Goal: Task Accomplishment & Management: Use online tool/utility

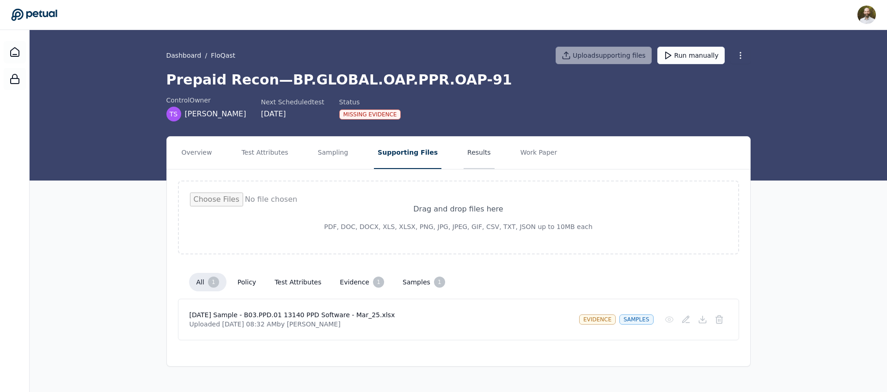
click at [463, 152] on button "Results" at bounding box center [478, 153] width 31 height 32
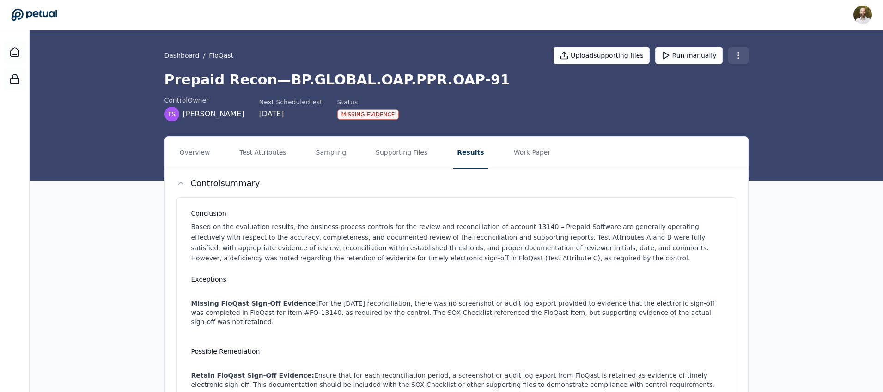
click at [742, 61] on html "David Coulombe david.coulombe@petual.ai Sign out Dashboard / FloQast Upload sup…" at bounding box center [441, 381] width 883 height 763
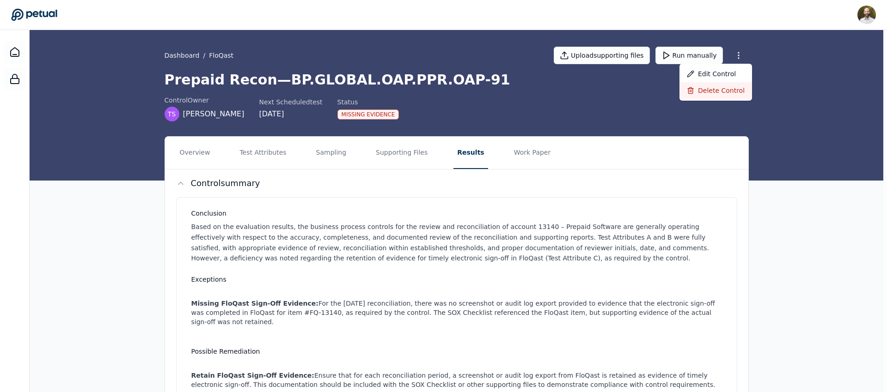
click at [716, 92] on div "Delete control" at bounding box center [715, 90] width 73 height 17
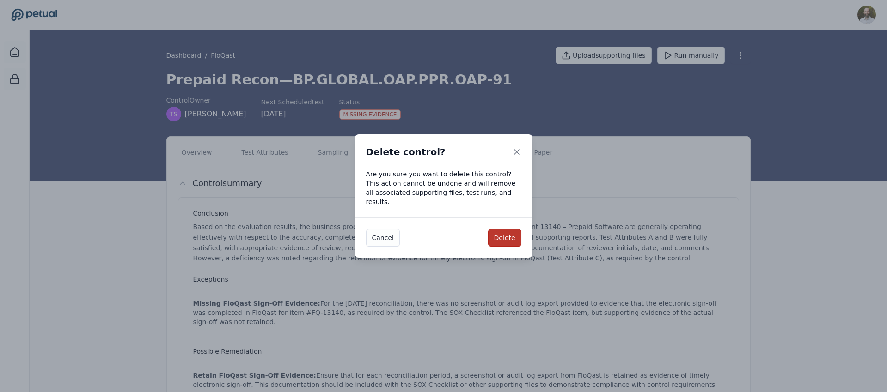
click at [497, 232] on button "Delete" at bounding box center [504, 238] width 33 height 18
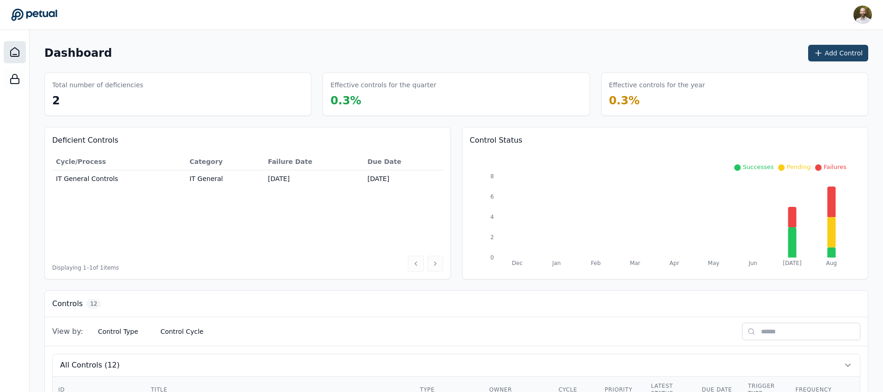
click at [835, 55] on button "Add Control" at bounding box center [838, 53] width 60 height 17
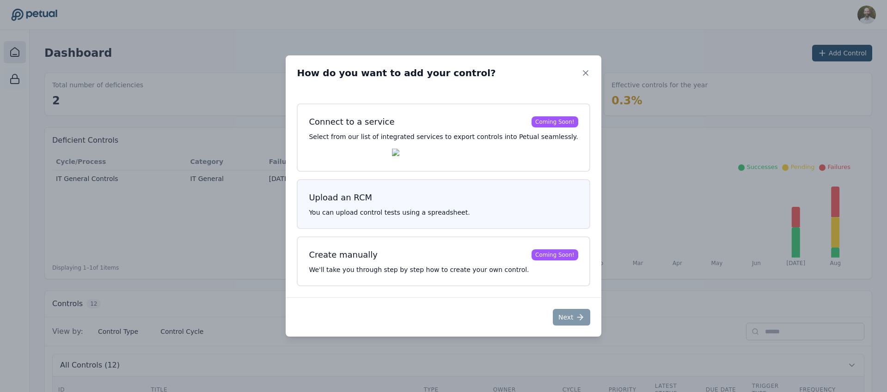
click at [387, 192] on div "Upload an RCM You can upload control tests using a spreadsheet." at bounding box center [443, 204] width 293 height 50
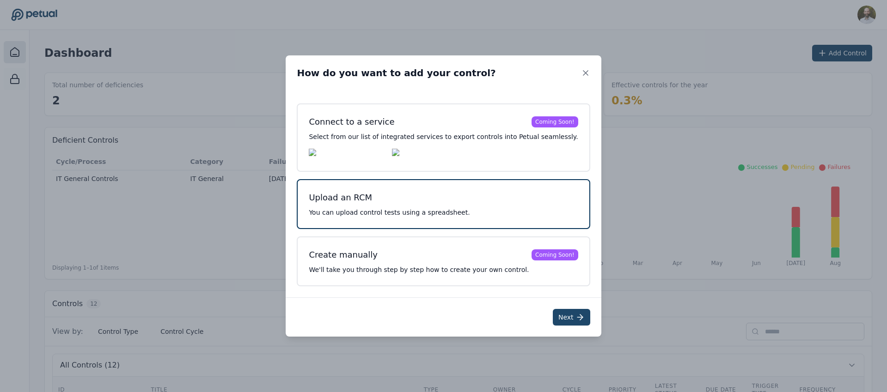
click at [575, 322] on icon at bounding box center [579, 317] width 9 height 9
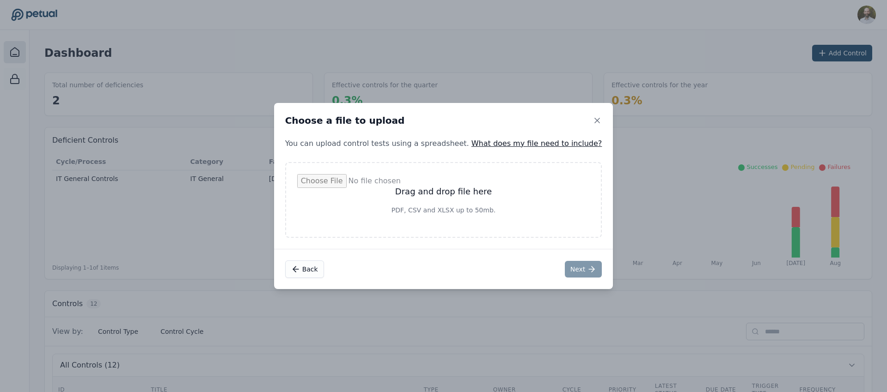
click at [485, 200] on input "file" at bounding box center [443, 200] width 293 height 52
type input "**********"
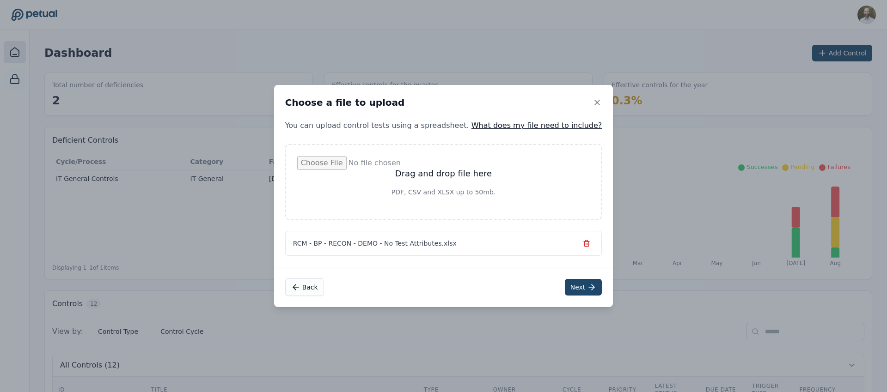
click at [580, 293] on button "Next" at bounding box center [583, 287] width 37 height 17
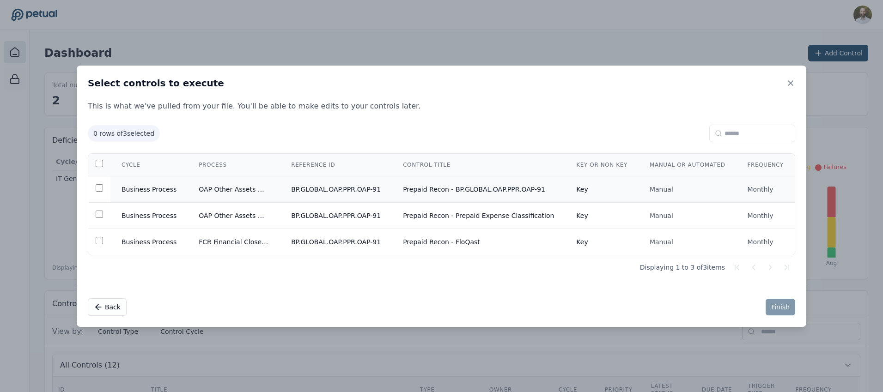
click at [415, 190] on td "Prepaid Recon - BP.GLOBAL.OAP.PPR.OAP-91" at bounding box center [478, 189] width 173 height 26
click at [772, 309] on button "Finish" at bounding box center [781, 307] width 30 height 17
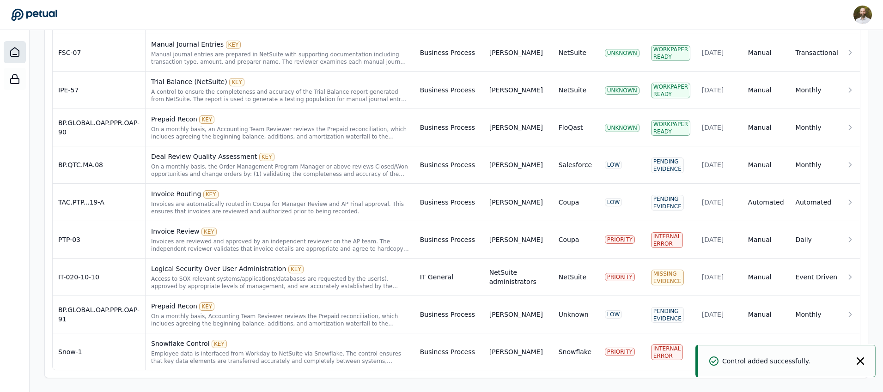
scroll to position [520, 0]
click at [298, 319] on div "On a monthly basis, Accounting Team Reviewer reviews the Prepaid reconciliation…" at bounding box center [280, 319] width 258 height 15
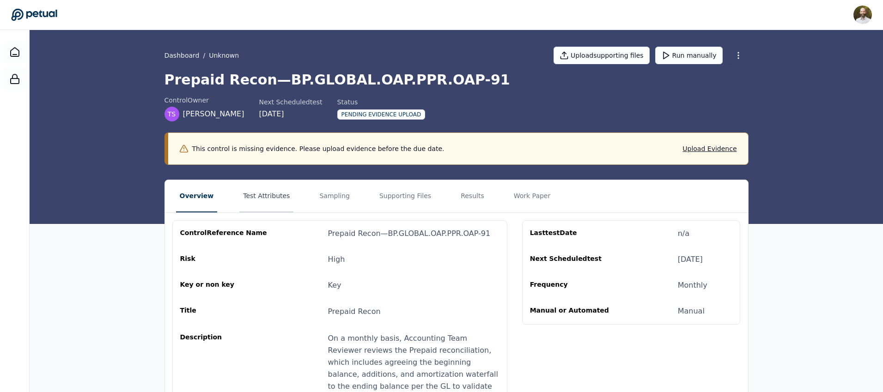
click at [262, 199] on button "Test Attributes" at bounding box center [266, 196] width 54 height 32
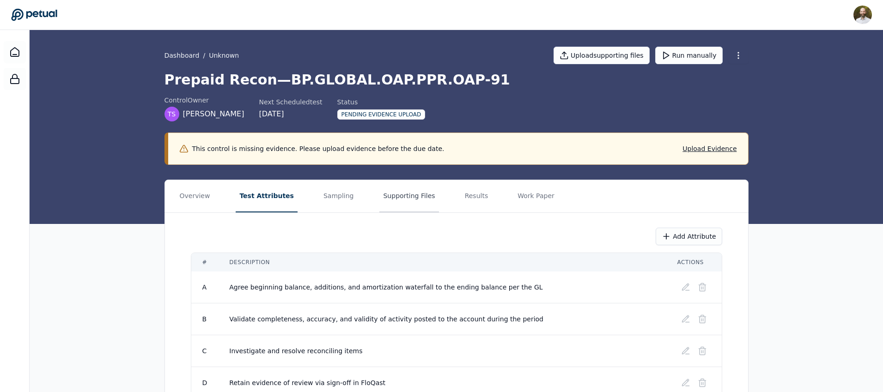
click at [405, 198] on button "Supporting Files" at bounding box center [408, 196] width 59 height 32
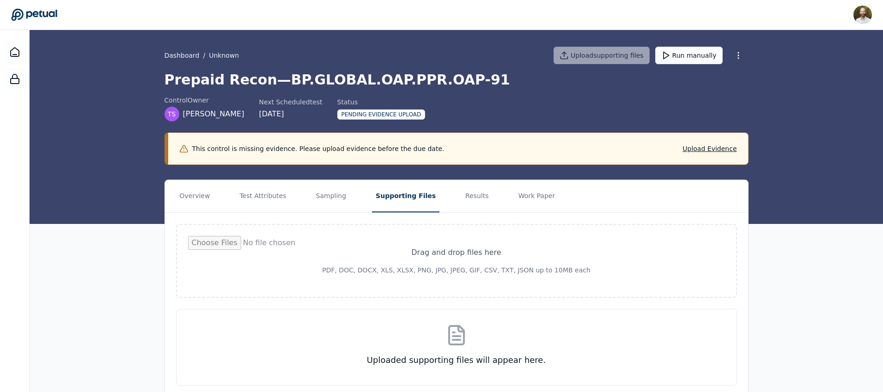
click at [477, 257] on input "file" at bounding box center [456, 261] width 537 height 50
type input "**********"
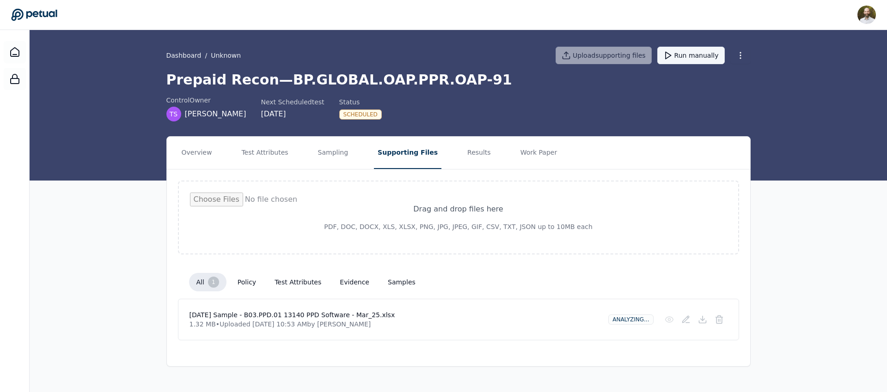
click at [695, 57] on button "Run manually" at bounding box center [690, 56] width 67 height 18
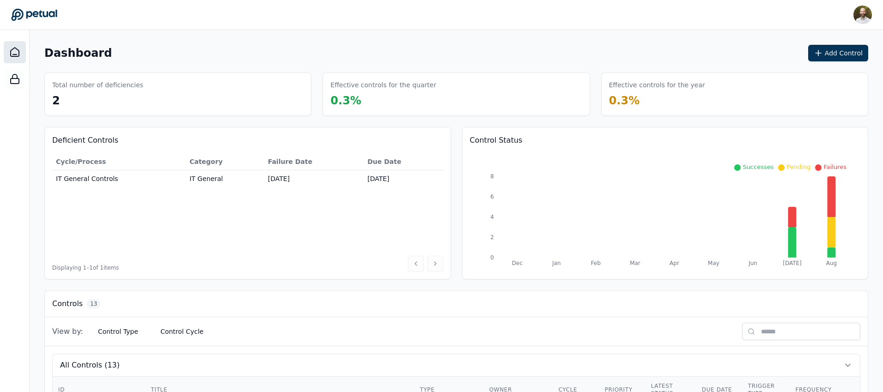
click at [453, 248] on div "Deficient Controls Cycle/Process Category Failure Date Due Date IT General Cont…" at bounding box center [456, 203] width 824 height 152
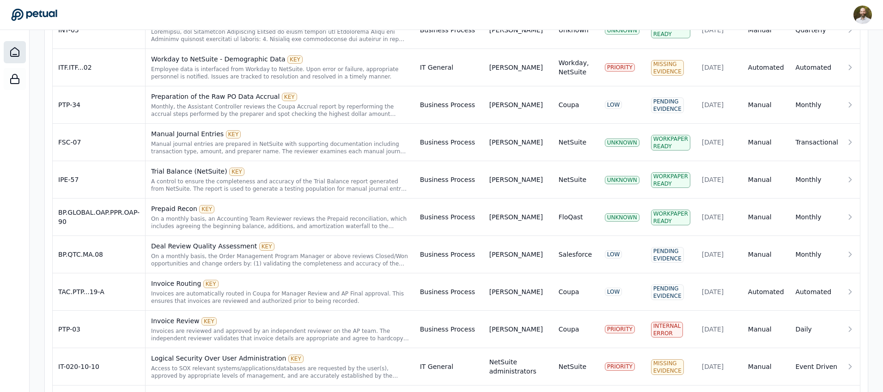
scroll to position [520, 0]
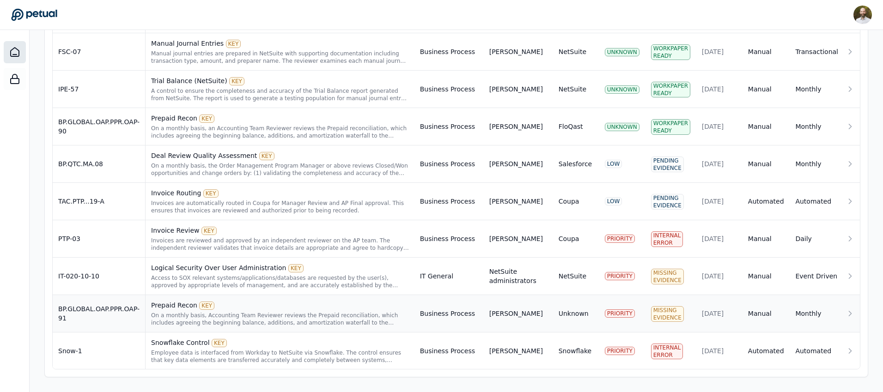
click at [257, 325] on div "On a monthly basis, Accounting Team Reviewer reviews the Prepaid reconciliation…" at bounding box center [280, 319] width 258 height 15
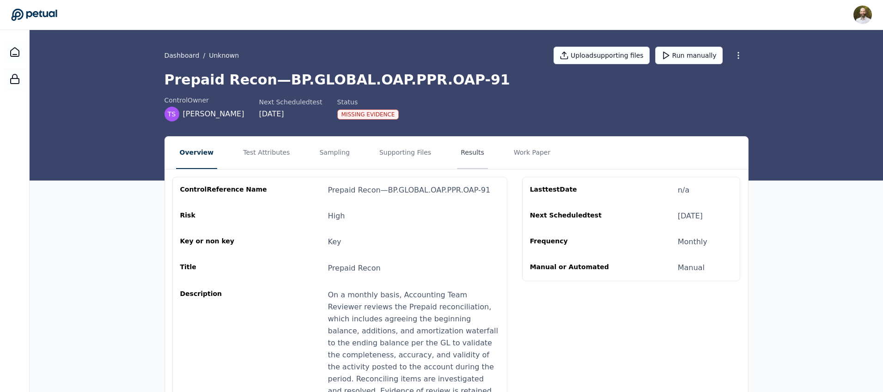
click at [459, 158] on button "Results" at bounding box center [472, 153] width 31 height 32
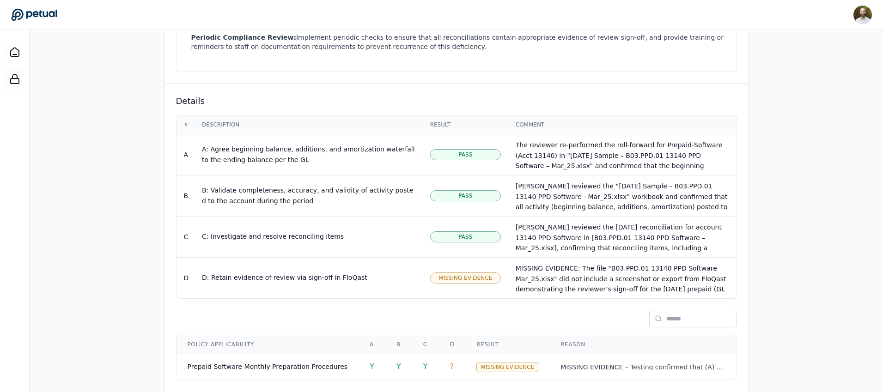
click at [783, 182] on div "Overview Test Attributes Sampling Supporting Files Results Work Paper Control s…" at bounding box center [456, 59] width 853 height 673
